Goal: Find specific page/section: Find specific page/section

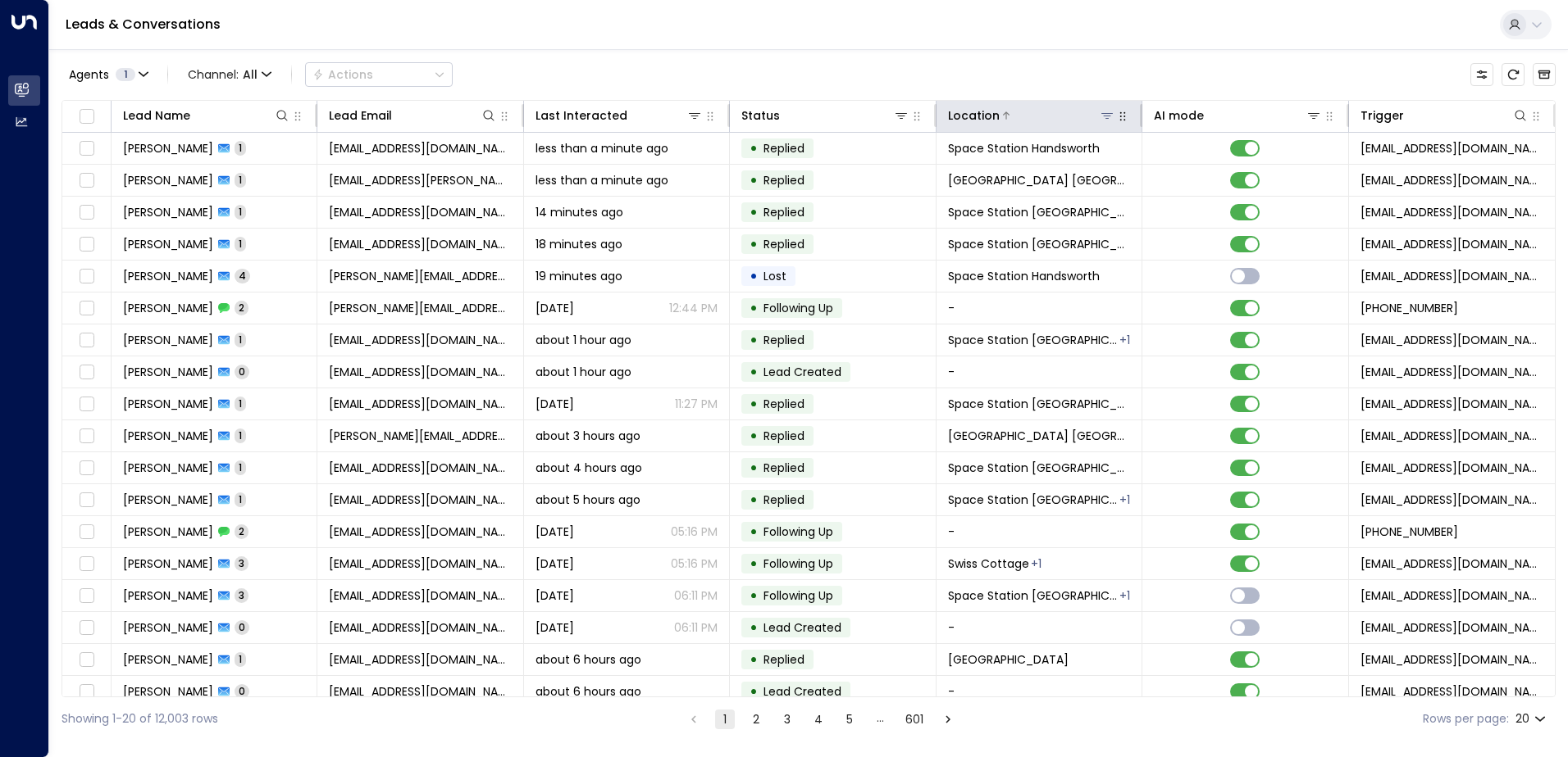
click at [1100, 114] on icon at bounding box center [1106, 115] width 14 height 14
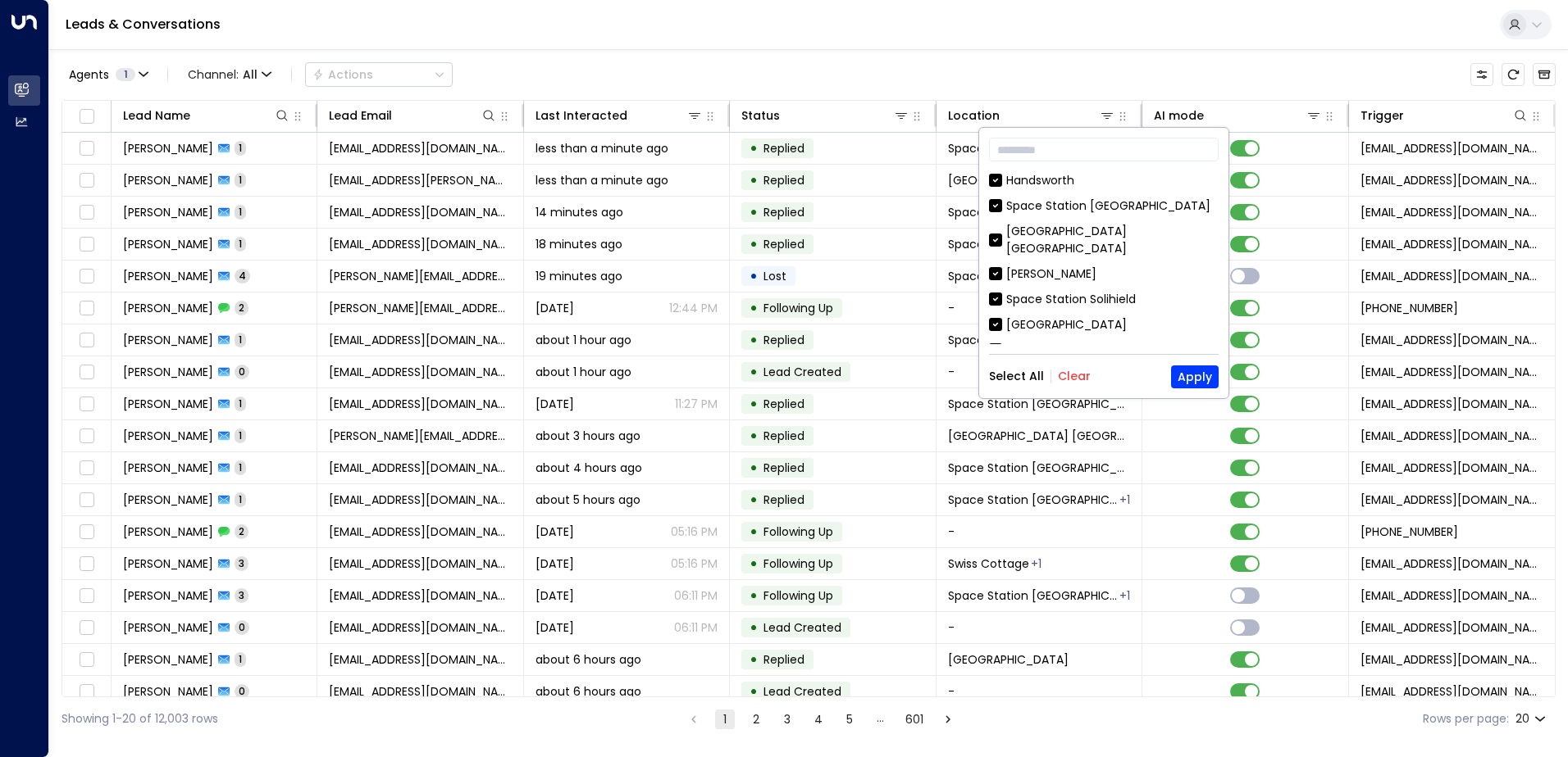
click at [1076, 377] on button "Clear" at bounding box center [1074, 376] width 32 height 14
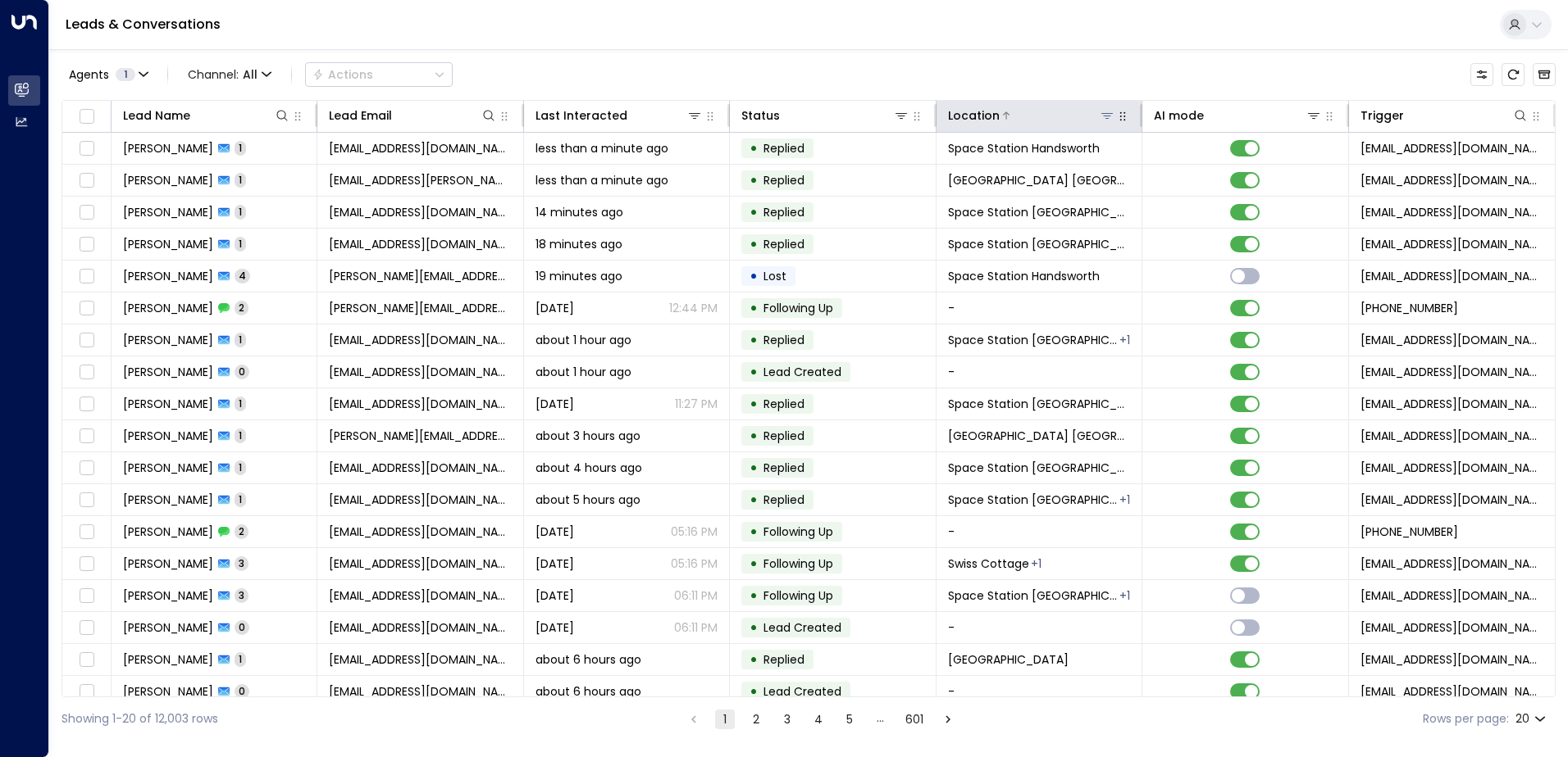
click at [1110, 119] on button at bounding box center [1107, 115] width 16 height 16
click at [1101, 114] on icon at bounding box center [1106, 115] width 14 height 14
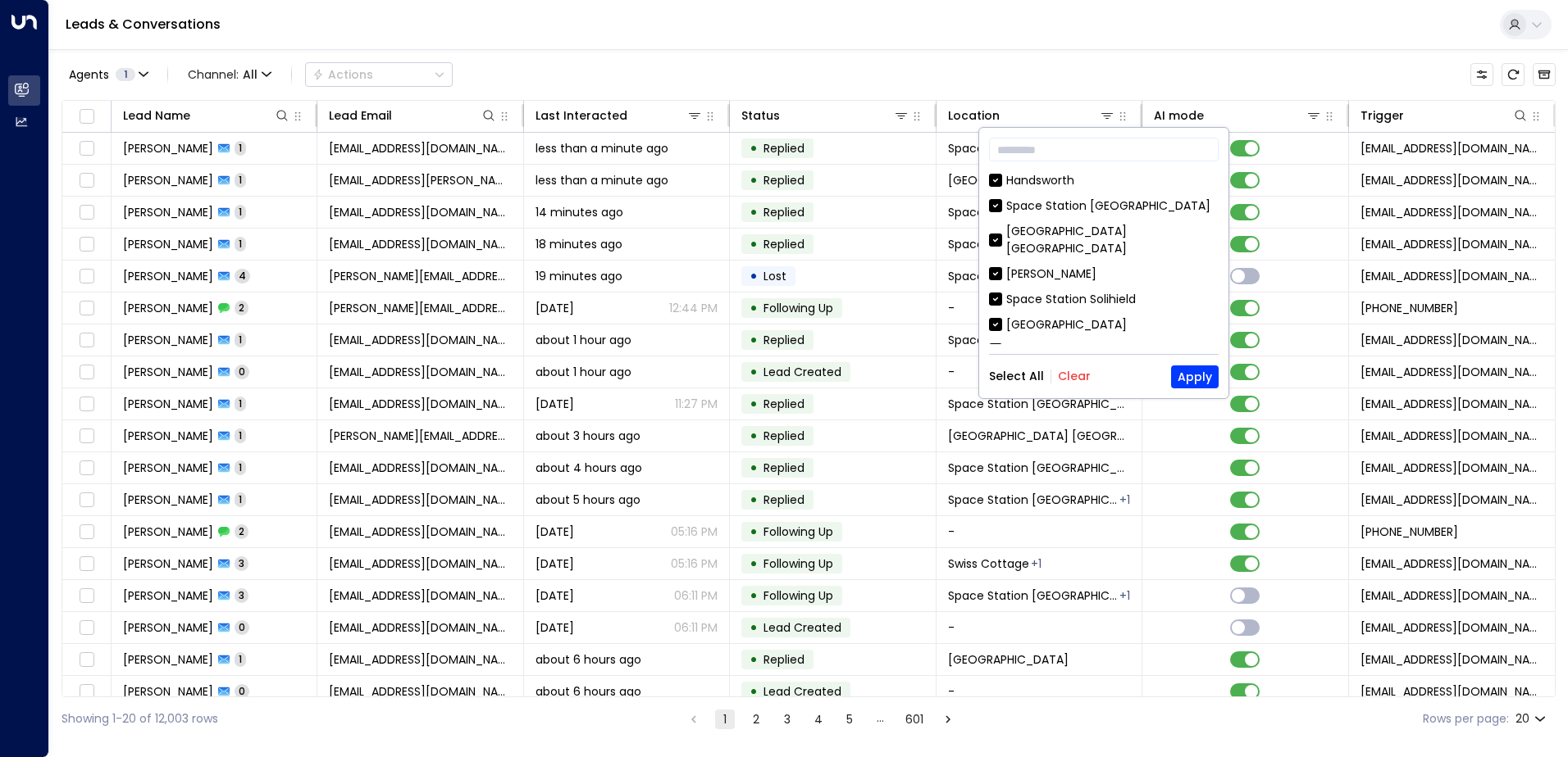
click at [1077, 369] on button "Clear" at bounding box center [1074, 376] width 32 height 14
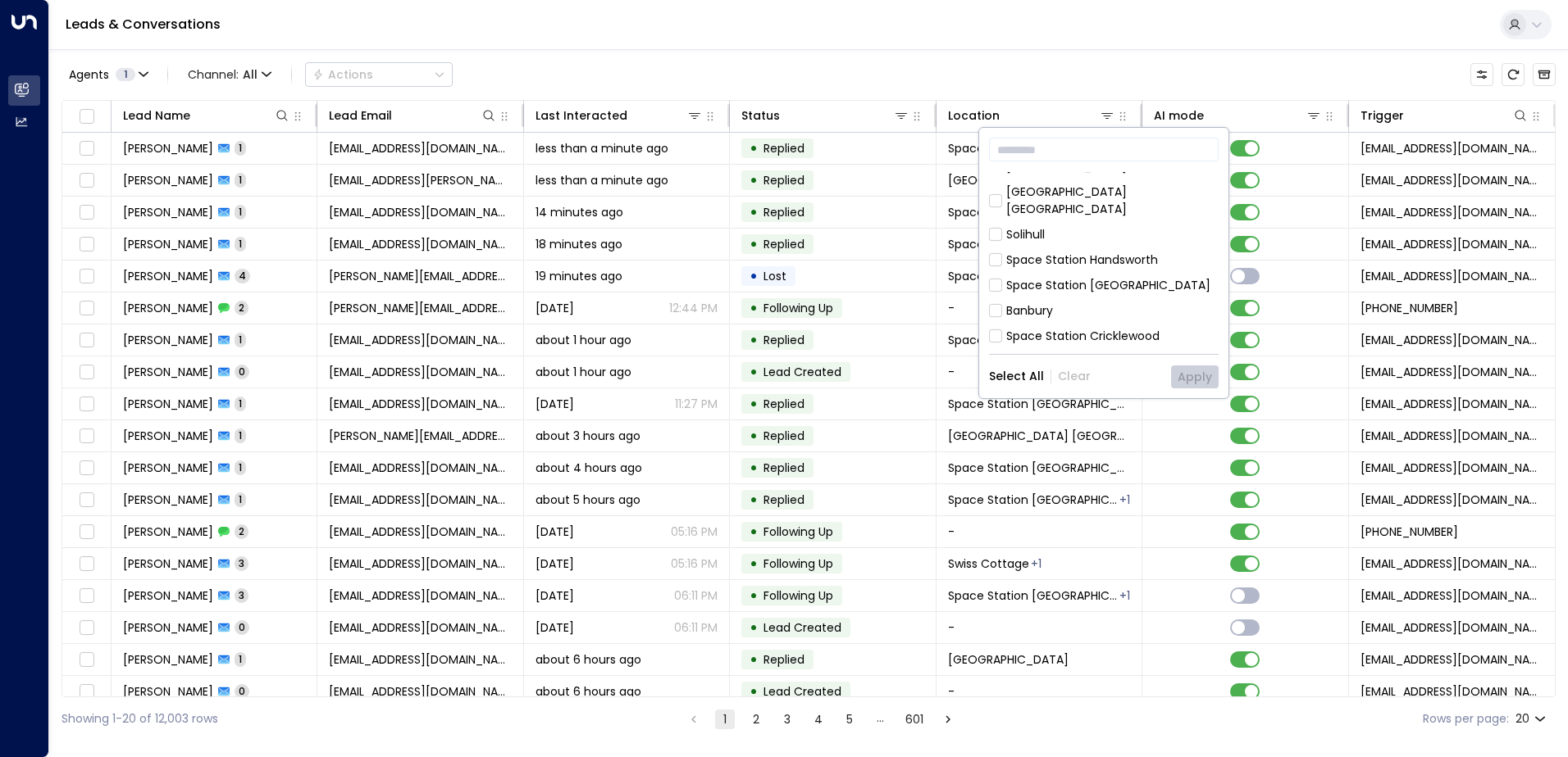
scroll to position [656, 0]
click at [1082, 271] on div "Space Station [GEOGRAPHIC_DATA]" at bounding box center [1108, 279] width 204 height 17
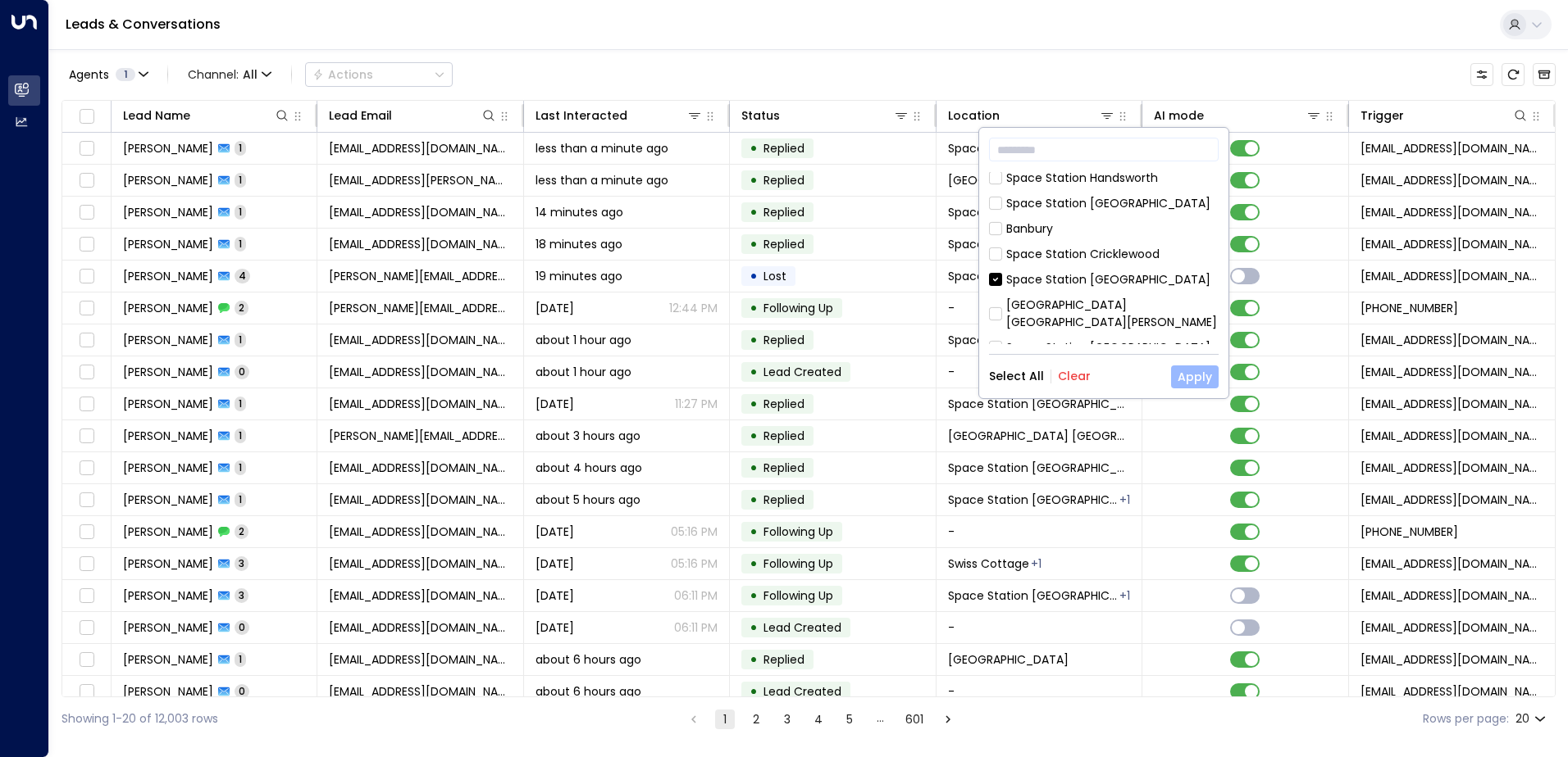
click at [1184, 380] on button "Apply" at bounding box center [1195, 377] width 48 height 23
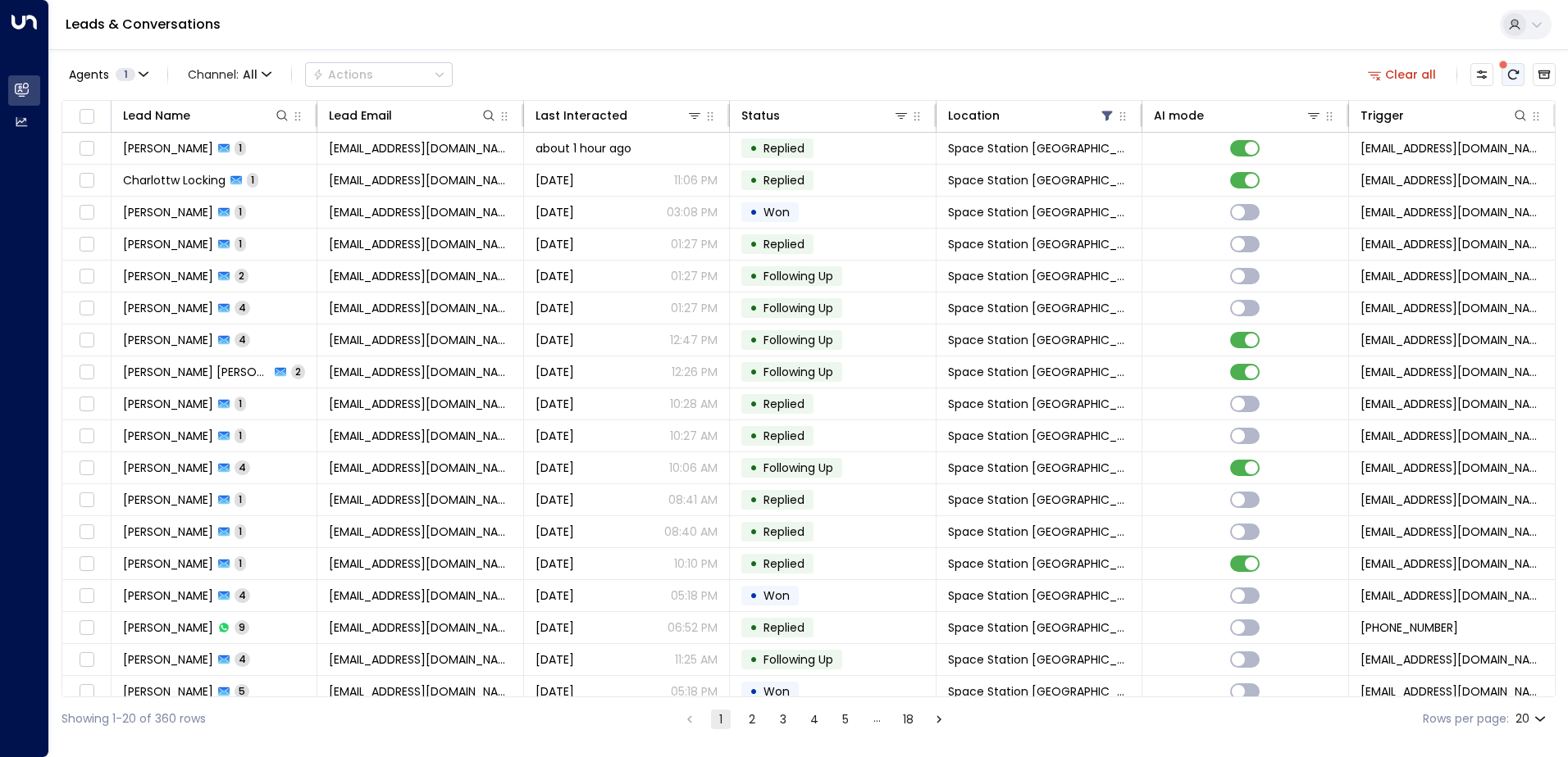
click at [1518, 78] on icon "There are new threads available. Refresh the grid to view the latest updates." at bounding box center [1513, 74] width 14 height 14
click at [281, 121] on icon at bounding box center [282, 115] width 14 height 14
type input "*******"
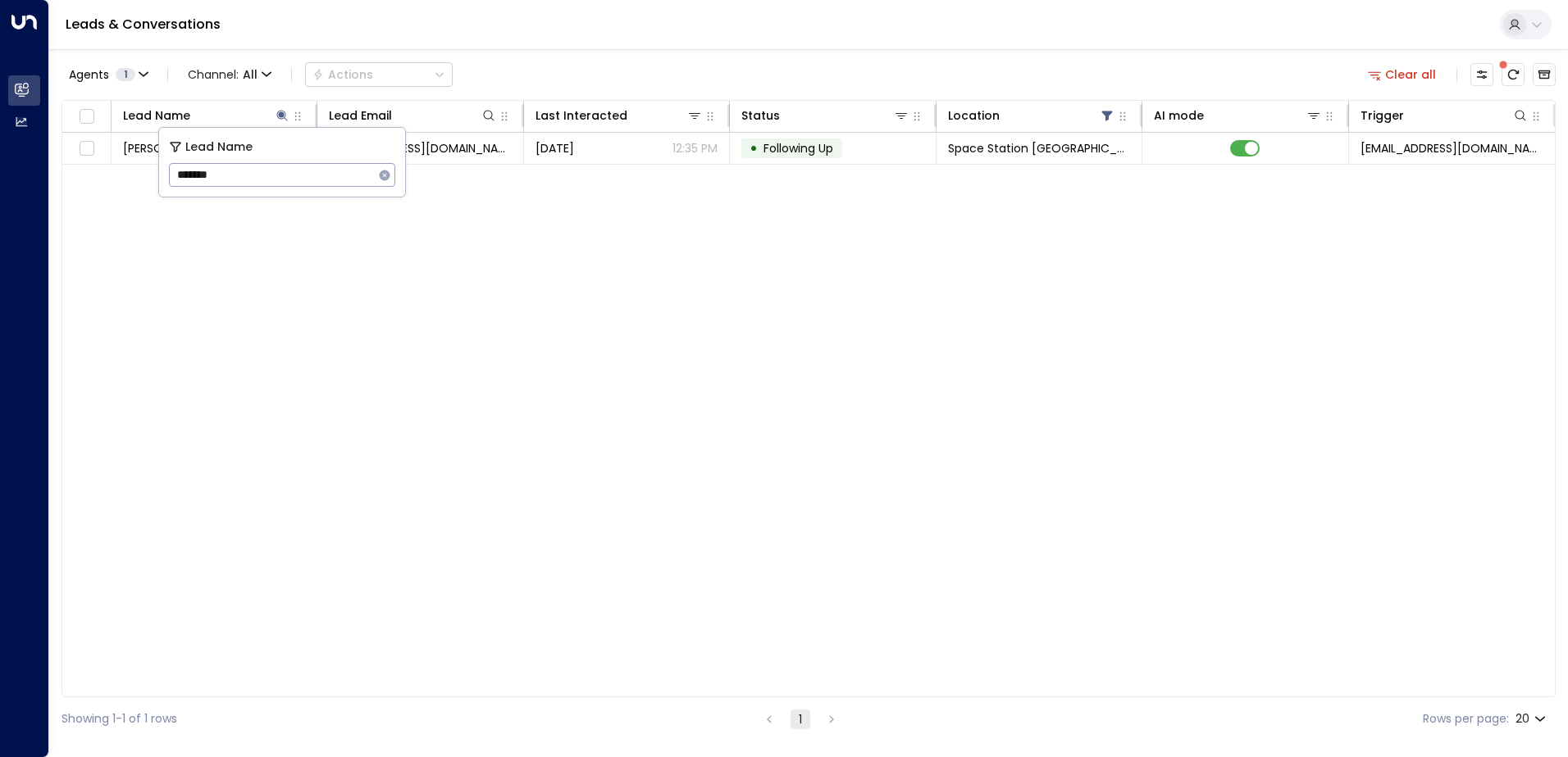
click at [241, 287] on div "Lead Name Lead Email Last Interacted Status Location AI mode Trigger [PERSON_NA…" at bounding box center [808, 398] width 1494 height 597
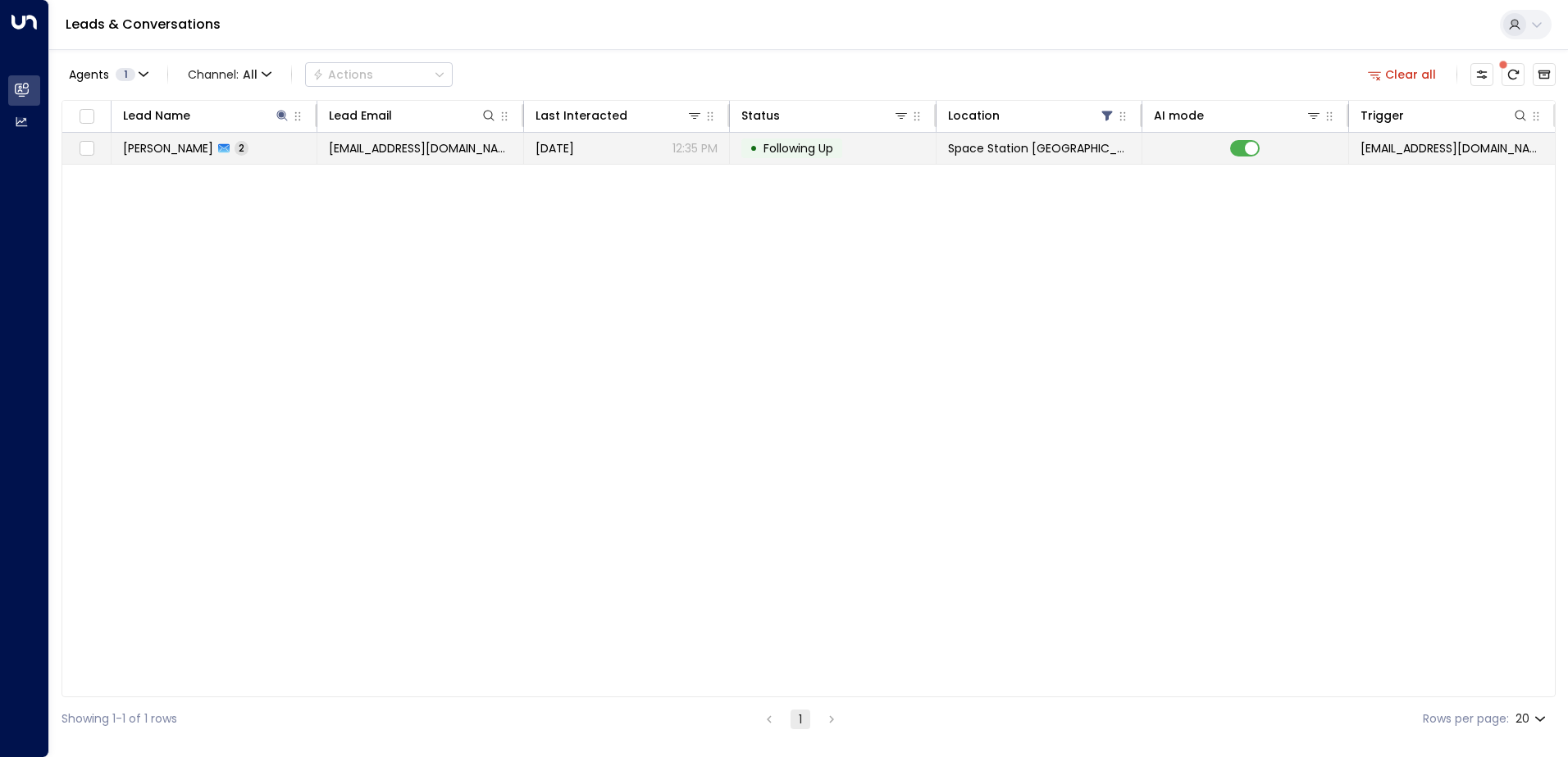
click at [403, 149] on span "[EMAIL_ADDRESS][DOMAIN_NAME]" at bounding box center [420, 149] width 182 height 16
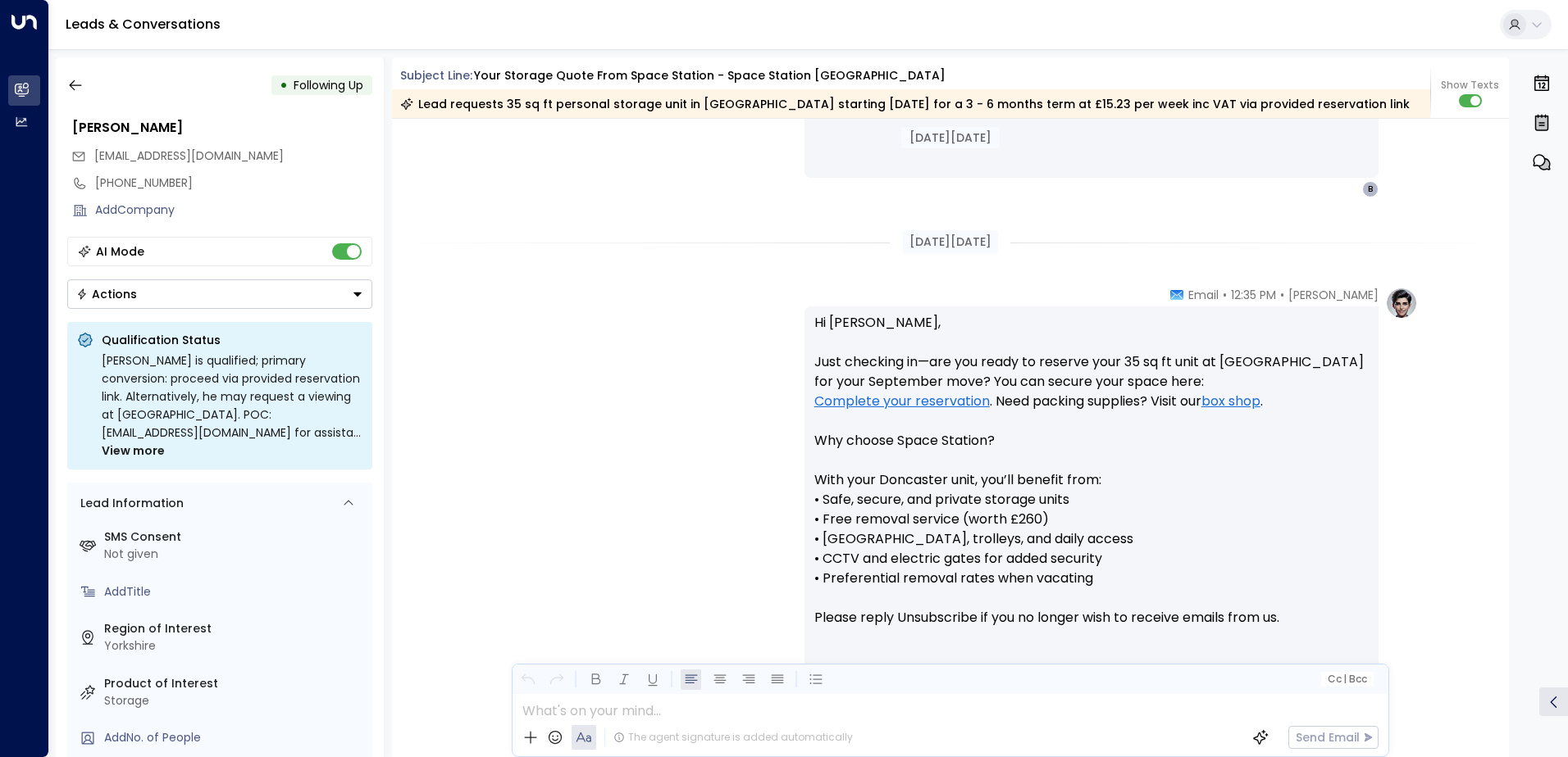
scroll to position [1638, 0]
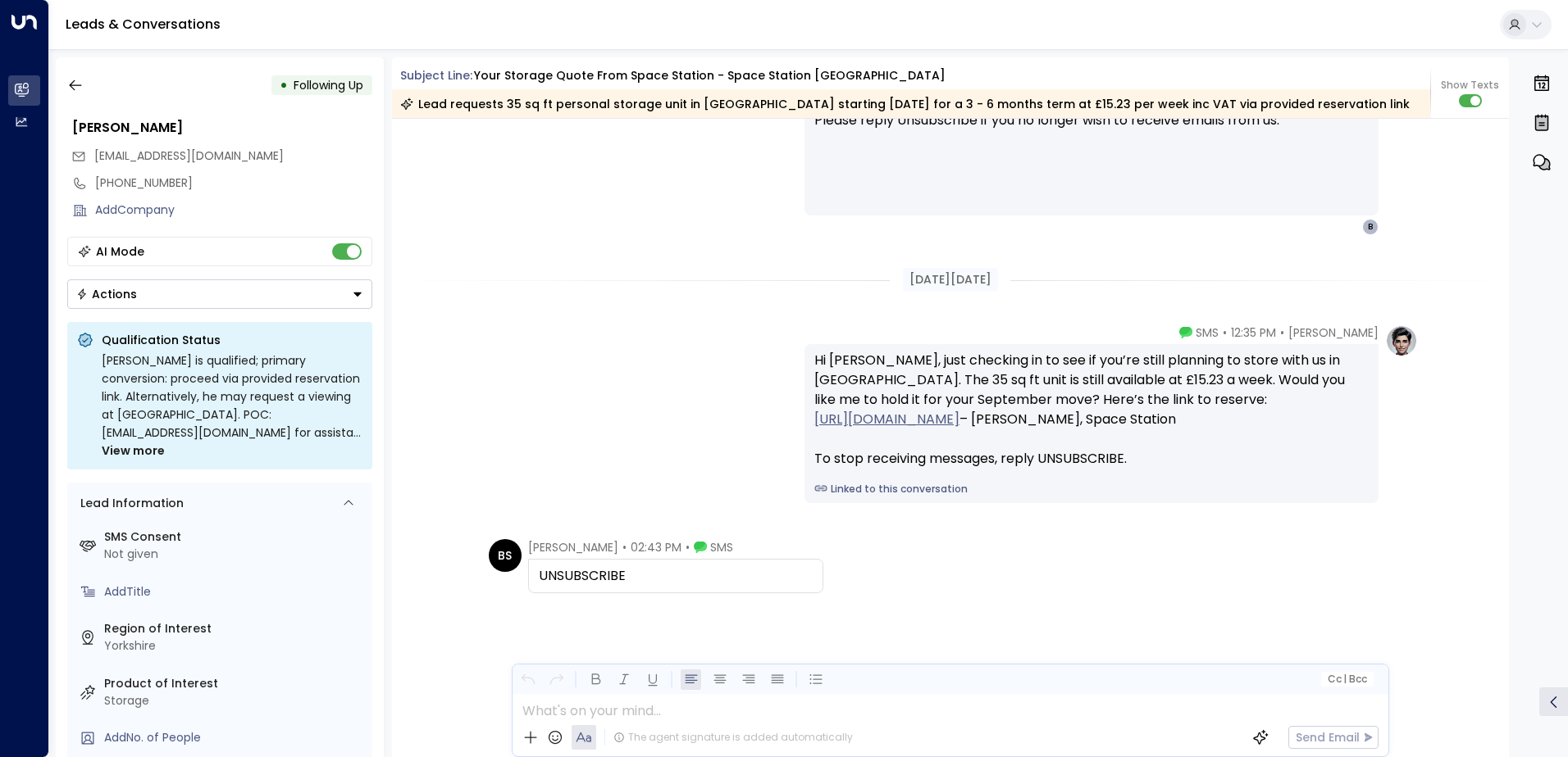
drag, startPoint x: 670, startPoint y: 575, endPoint x: 486, endPoint y: 563, distance: 184.4
click at [489, 563] on div "BS [PERSON_NAME] • 02:43 PM • SMS UNSUBSCRIBE" at bounding box center [656, 566] width 335 height 54
drag, startPoint x: 486, startPoint y: 563, endPoint x: 580, endPoint y: 580, distance: 95.5
copy div "[PERSON_NAME] • 02:43 PM • SMS UNSUBSCRIBE"
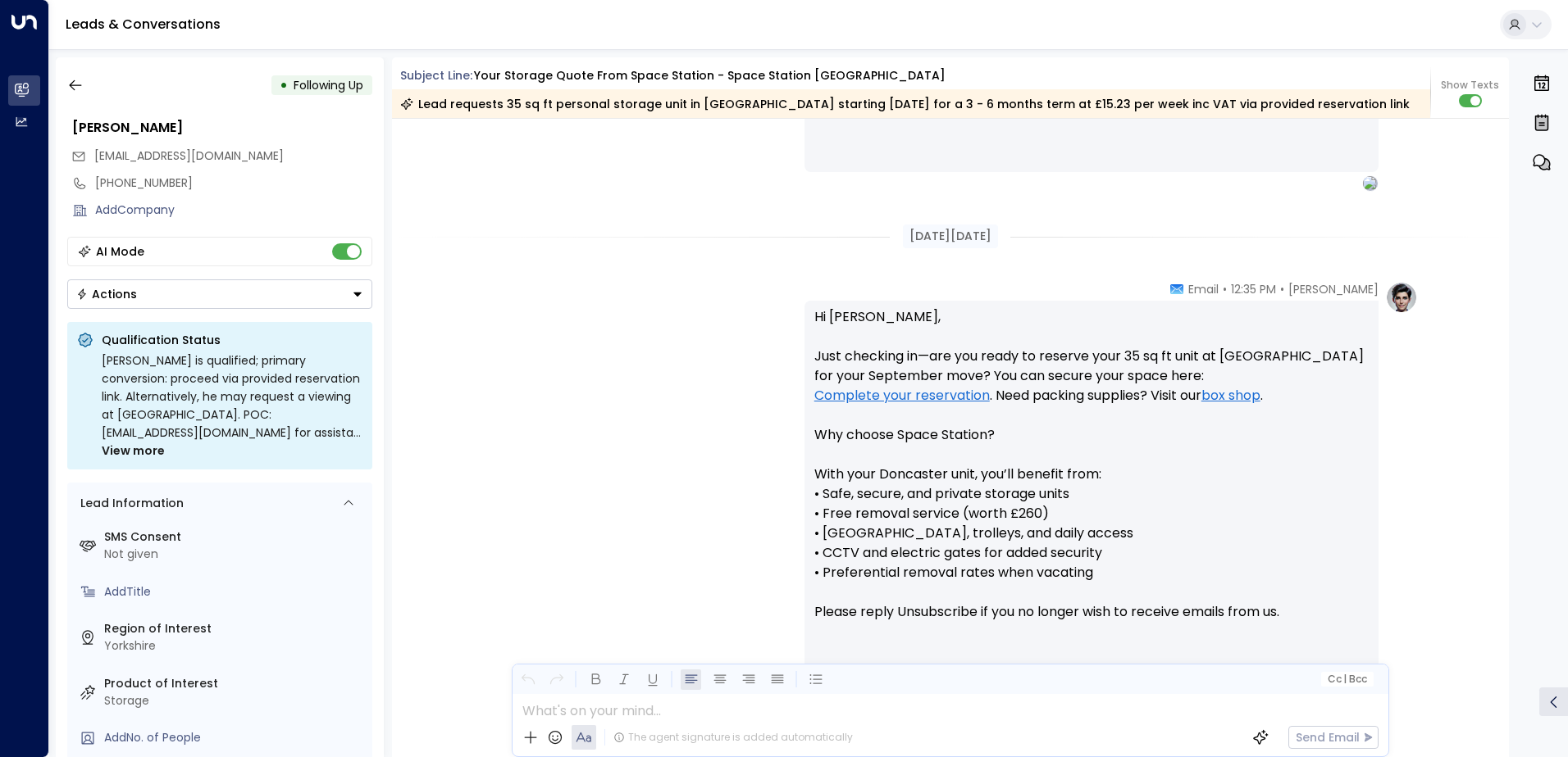
click at [582, 340] on div "[PERSON_NAME] • 12:35 PM • Email Hi [PERSON_NAME], Just checking in—are you rea…" at bounding box center [950, 504] width 935 height 446
click at [89, 88] on button "button" at bounding box center [75, 85] width 30 height 30
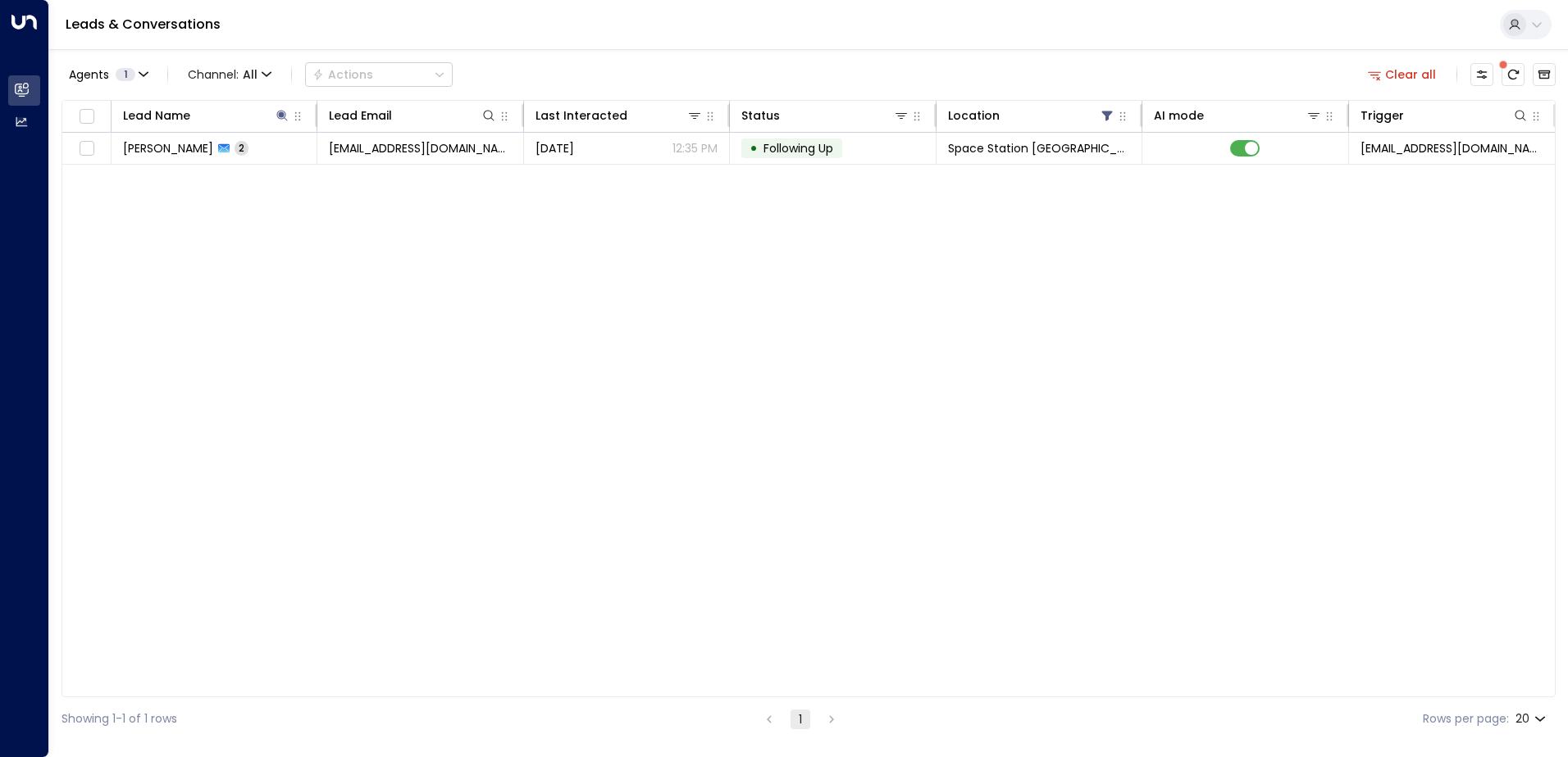
click at [518, 270] on div "Lead Name Lead Email Last Interacted Status Location AI mode Trigger [PERSON_NA…" at bounding box center [808, 398] width 1494 height 597
